Goal: Find specific page/section: Find specific page/section

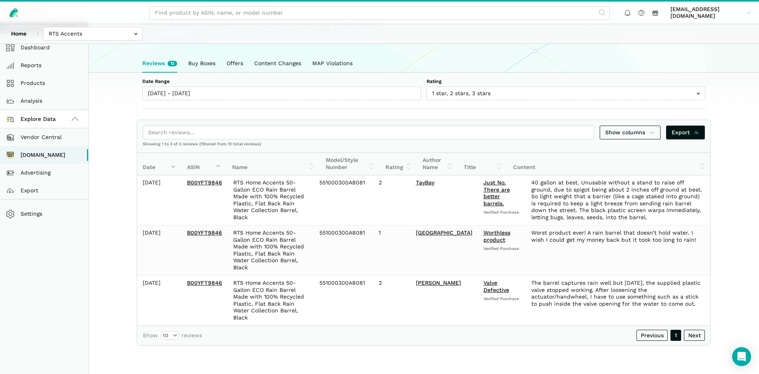
scroll to position [3, 0]
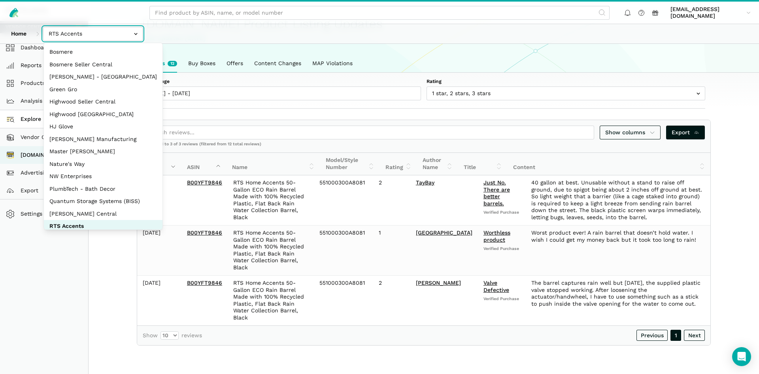
click at [67, 35] on input "text" at bounding box center [93, 34] width 100 height 14
select select "3t6bg6GamSTDovWwD6pnZB2o"
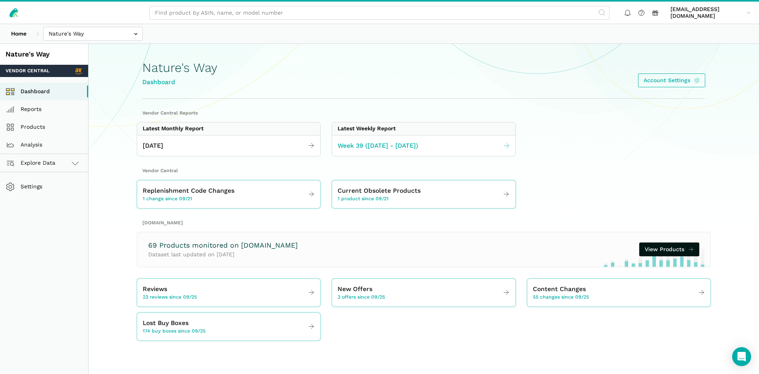
click at [365, 149] on span "Week 39 (09.21 - 09.27.25)" at bounding box center [378, 146] width 81 height 10
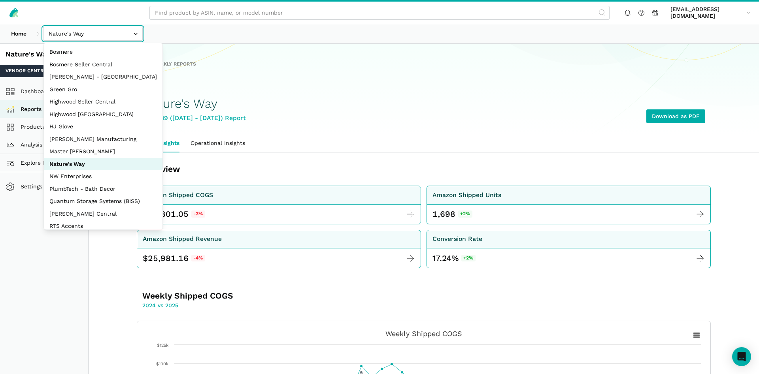
click at [98, 40] on input "text" at bounding box center [93, 34] width 100 height 14
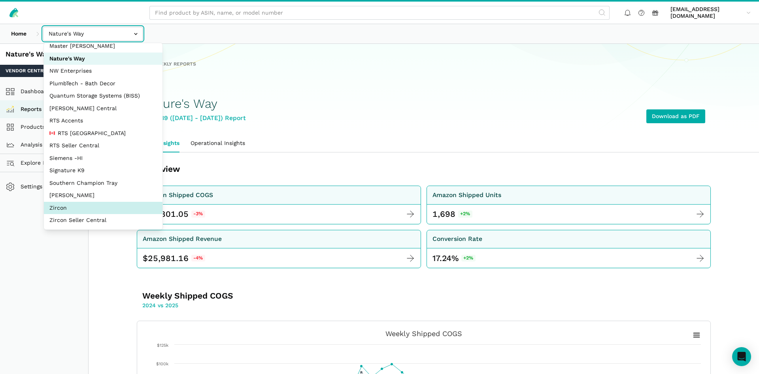
select select "DM38AQ3CPtVJ89bBDkVCzKzE"
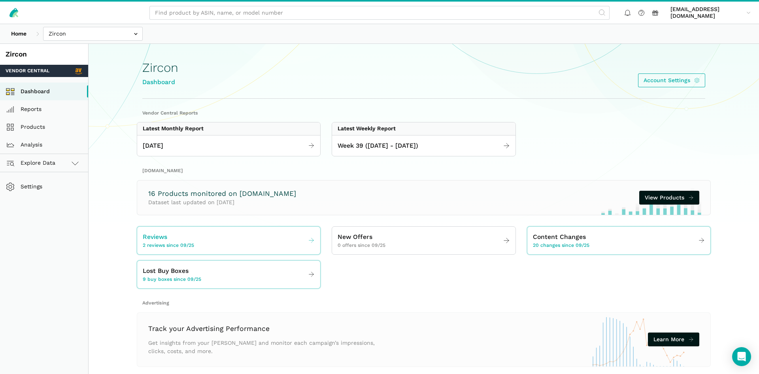
click at [215, 242] on link "Reviews 2 reviews since 09/25" at bounding box center [228, 241] width 183 height 22
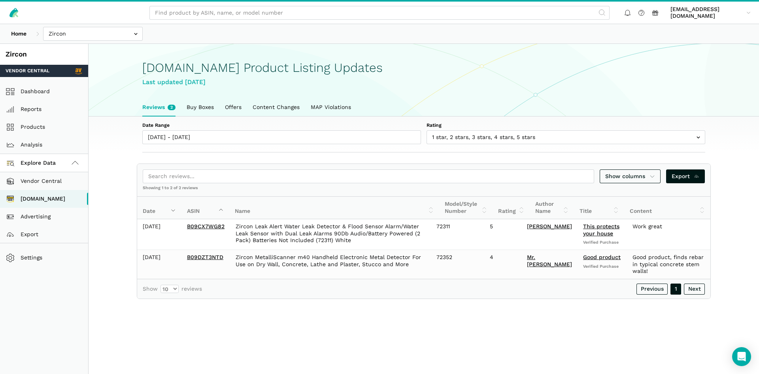
scroll to position [3, 0]
click at [21, 15] on link at bounding box center [14, 12] width 17 height 17
